Goal: Use online tool/utility: Utilize a website feature to perform a specific function

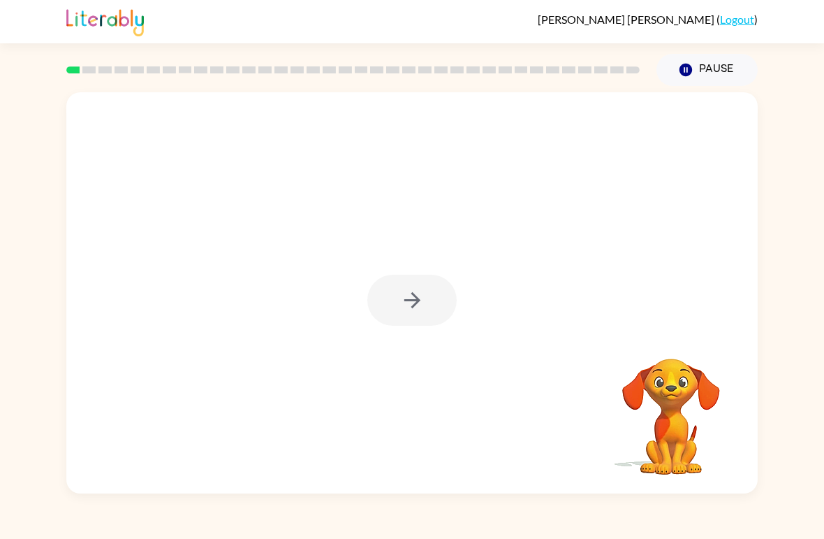
click at [400, 295] on div at bounding box center [411, 300] width 89 height 51
click at [396, 305] on button "button" at bounding box center [411, 300] width 89 height 51
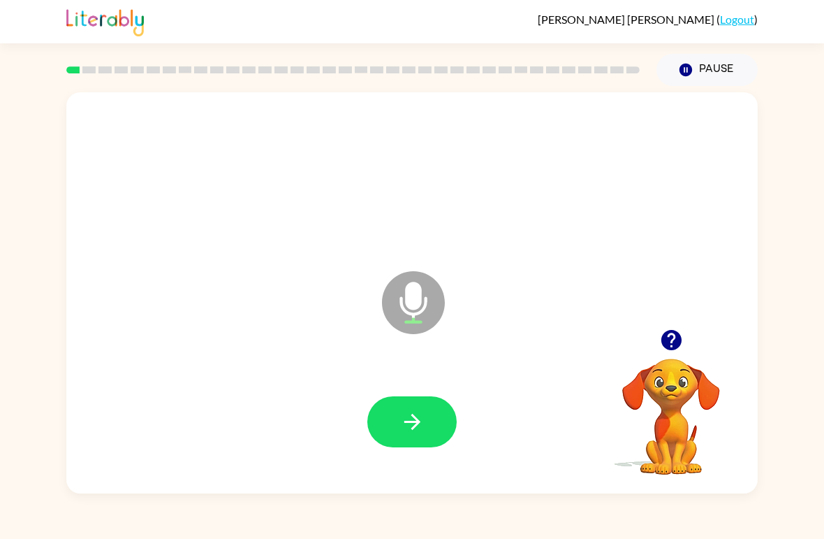
click at [393, 423] on button "button" at bounding box center [411, 421] width 89 height 51
click at [400, 415] on icon "button" at bounding box center [412, 421] width 24 height 24
click at [401, 409] on button "button" at bounding box center [411, 421] width 89 height 51
click at [395, 420] on button "button" at bounding box center [411, 421] width 89 height 51
click at [388, 435] on button "button" at bounding box center [411, 421] width 89 height 51
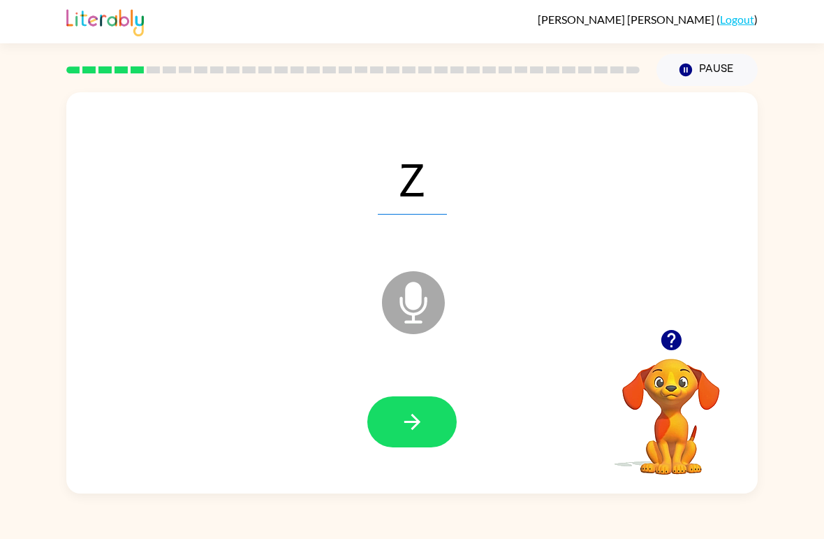
click at [414, 411] on icon "button" at bounding box center [412, 421] width 24 height 24
click at [435, 431] on button "button" at bounding box center [411, 421] width 89 height 51
click at [385, 434] on button "button" at bounding box center [411, 421] width 89 height 51
click at [411, 429] on icon "button" at bounding box center [412, 422] width 16 height 16
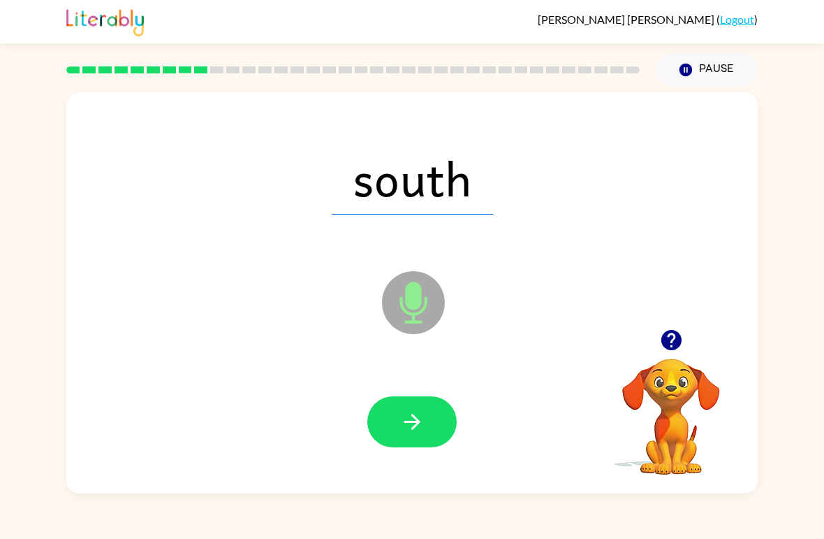
click at [409, 417] on icon "button" at bounding box center [412, 421] width 24 height 24
click at [402, 447] on button "button" at bounding box center [411, 421] width 89 height 51
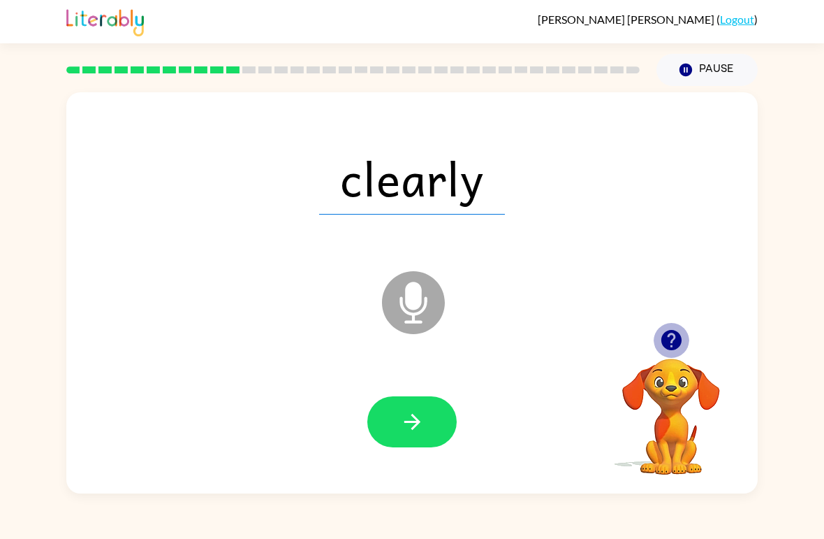
click at [667, 337] on icon "button" at bounding box center [671, 340] width 20 height 20
click at [268, 534] on div "[PERSON_NAME] ( Logout ) Pause Pause clearly Microphone The Microphone is here …" at bounding box center [412, 269] width 824 height 539
click at [382, 424] on button "button" at bounding box center [411, 421] width 89 height 51
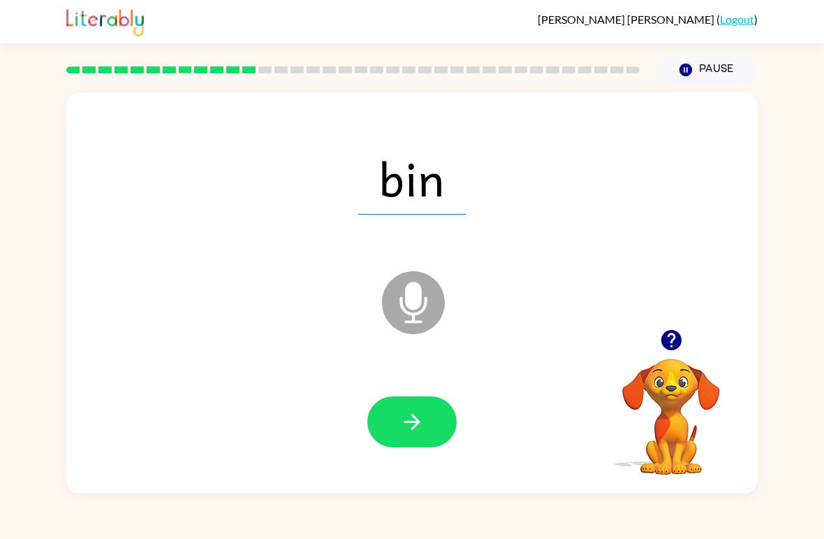
click at [405, 408] on button "button" at bounding box center [411, 421] width 89 height 51
click at [404, 436] on button "button" at bounding box center [411, 421] width 89 height 51
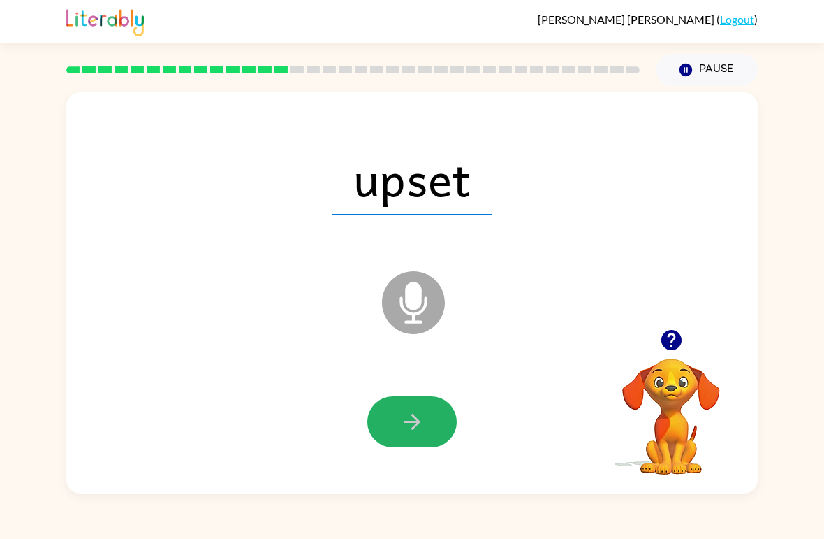
click at [406, 414] on icon "button" at bounding box center [412, 421] width 24 height 24
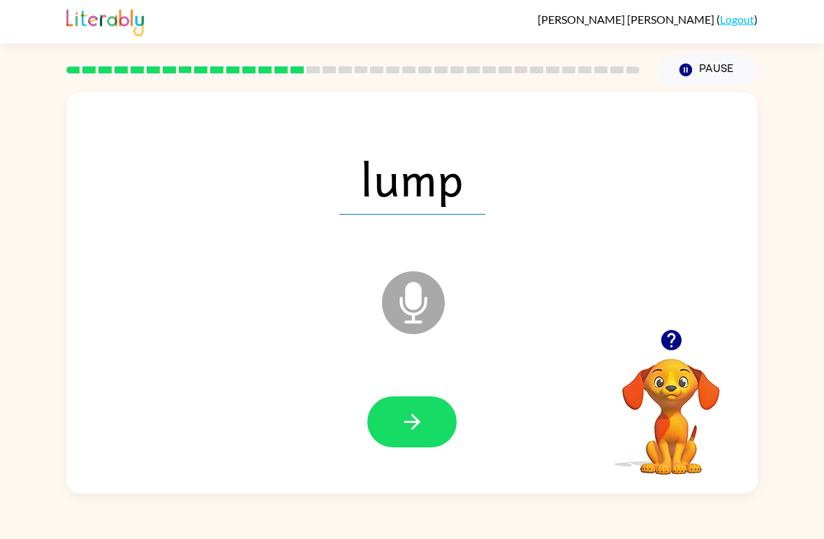
click at [396, 430] on button "button" at bounding box center [411, 421] width 89 height 51
click at [403, 424] on icon "button" at bounding box center [412, 421] width 24 height 24
click at [389, 423] on button "button" at bounding box center [411, 421] width 89 height 51
click at [416, 434] on icon "button" at bounding box center [412, 421] width 24 height 24
click at [379, 427] on button "button" at bounding box center [411, 421] width 89 height 51
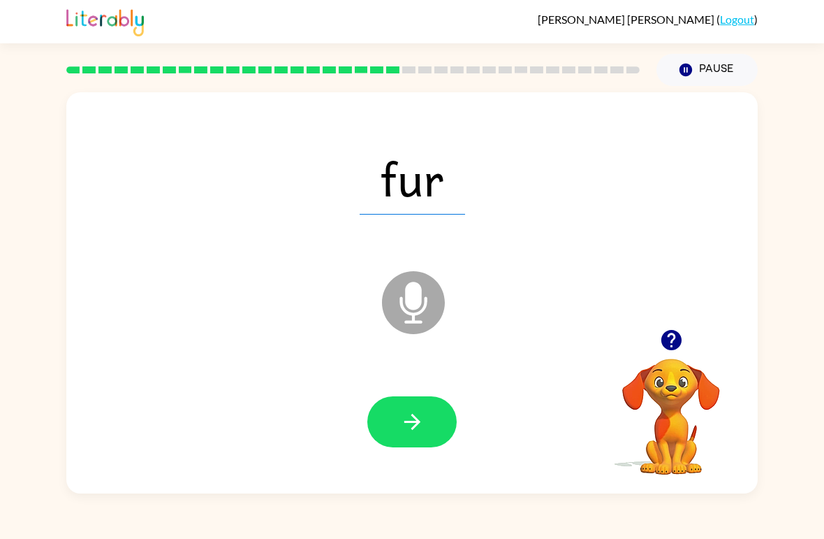
click at [451, 511] on div "[PERSON_NAME] ( Logout ) Pause Pause fur Microphone The Microphone is here when…" at bounding box center [412, 269] width 824 height 539
click at [420, 425] on icon "button" at bounding box center [412, 421] width 24 height 24
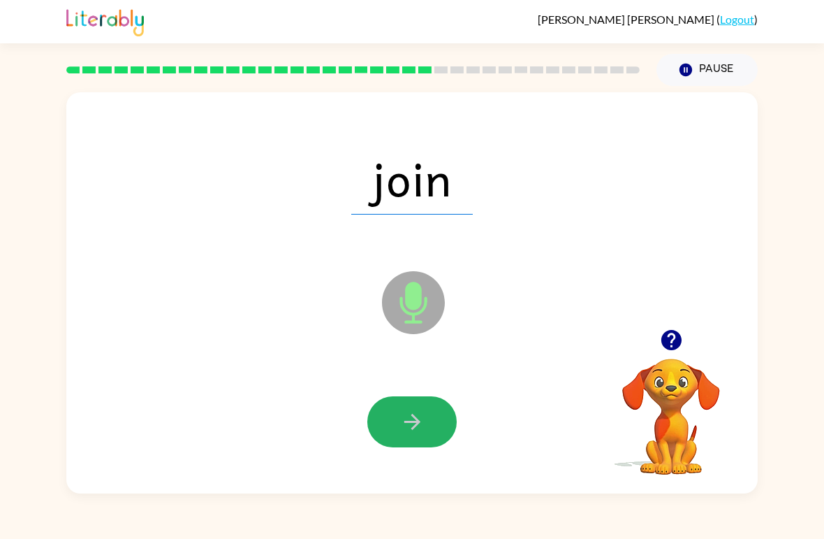
click at [413, 442] on button "button" at bounding box center [411, 421] width 89 height 51
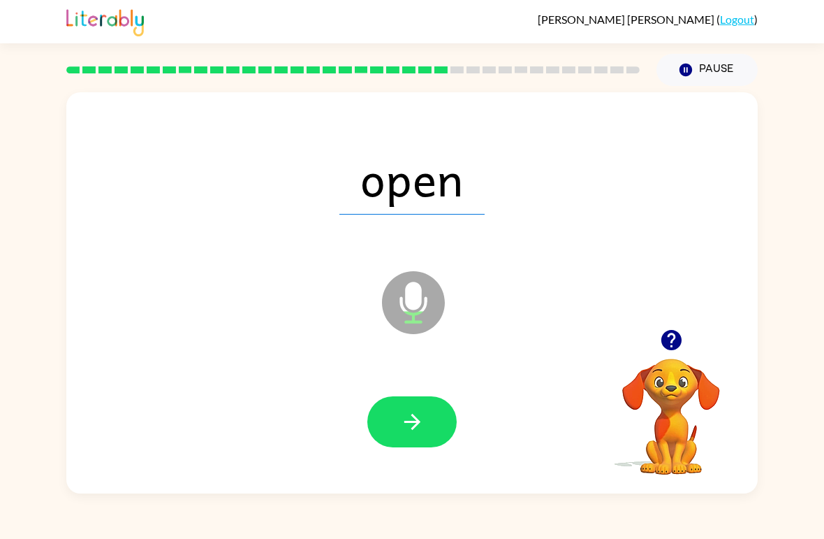
click at [428, 418] on button "button" at bounding box center [411, 421] width 89 height 51
click at [405, 430] on icon "button" at bounding box center [412, 421] width 24 height 24
click at [407, 416] on icon "button" at bounding box center [412, 421] width 24 height 24
click at [396, 430] on button "button" at bounding box center [411, 421] width 89 height 51
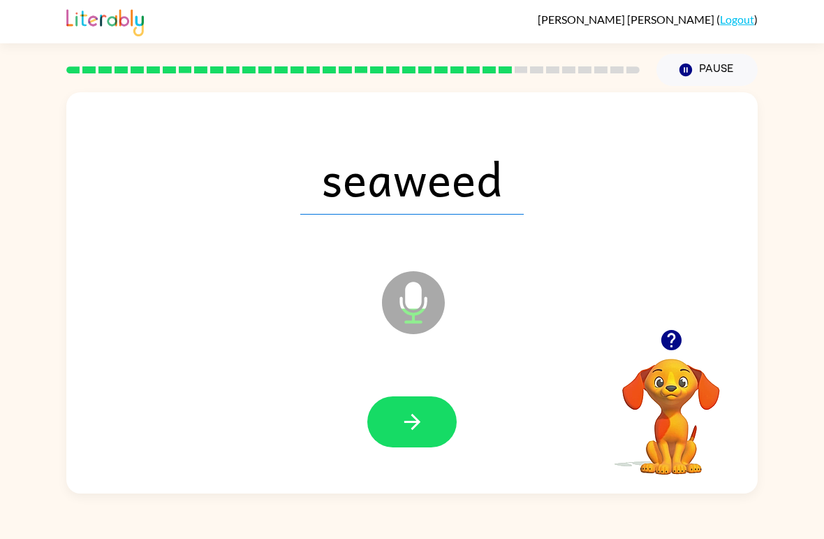
click at [411, 429] on icon "button" at bounding box center [412, 422] width 16 height 16
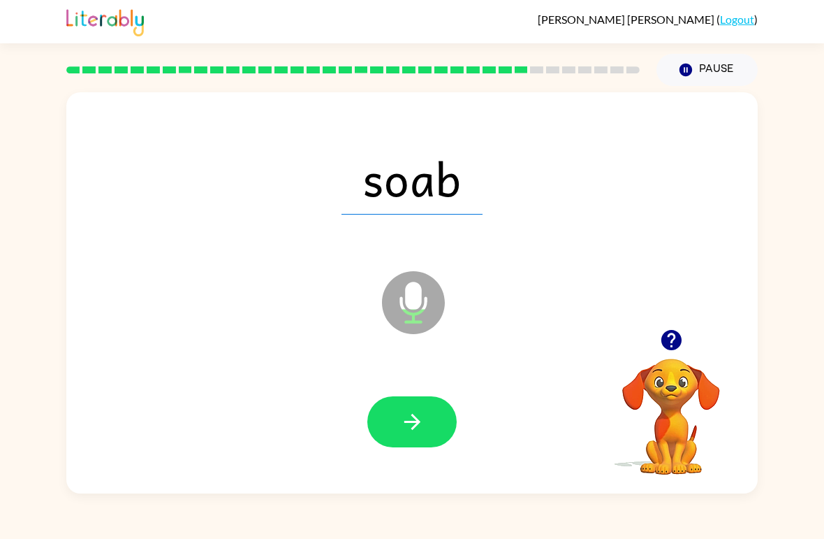
click at [401, 417] on icon "button" at bounding box center [412, 421] width 24 height 24
click at [388, 438] on button "button" at bounding box center [411, 421] width 89 height 51
click at [400, 416] on icon "button" at bounding box center [412, 421] width 24 height 24
click at [416, 439] on button "button" at bounding box center [411, 421] width 89 height 51
click at [391, 418] on button "button" at bounding box center [411, 421] width 89 height 51
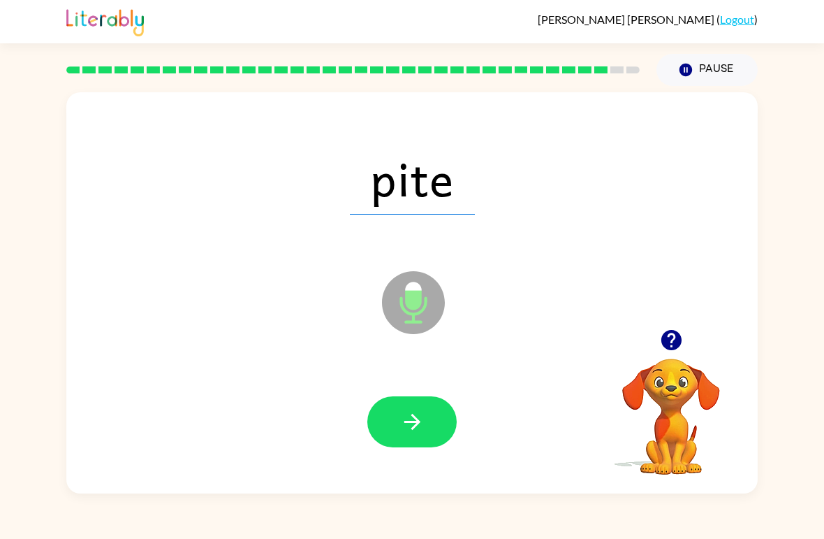
click at [388, 424] on button "button" at bounding box center [411, 421] width 89 height 51
click at [400, 428] on icon "button" at bounding box center [412, 421] width 24 height 24
